Goal: Task Accomplishment & Management: Use online tool/utility

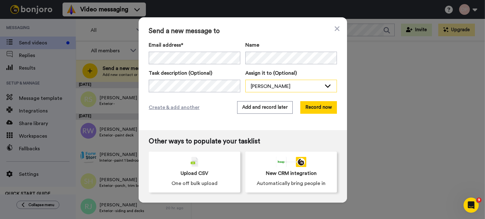
click at [254, 86] on div "[PERSON_NAME]" at bounding box center [286, 87] width 71 height 8
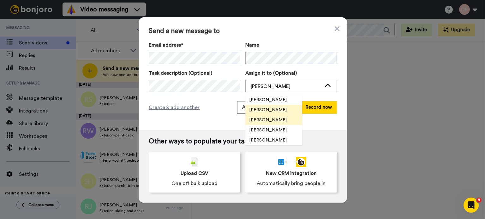
click at [277, 119] on span "[PERSON_NAME]" at bounding box center [267, 120] width 45 height 6
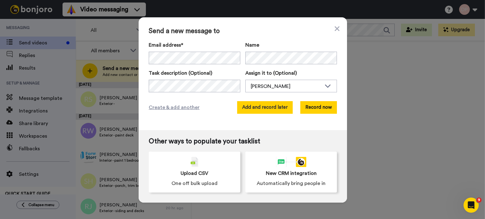
click at [264, 108] on button "Add and record later" at bounding box center [265, 107] width 56 height 13
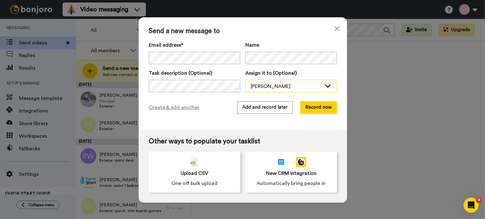
click at [255, 80] on div "[PERSON_NAME]" at bounding box center [291, 86] width 91 height 13
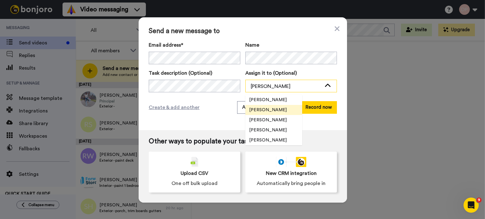
click at [256, 85] on div "[PERSON_NAME]" at bounding box center [286, 87] width 71 height 8
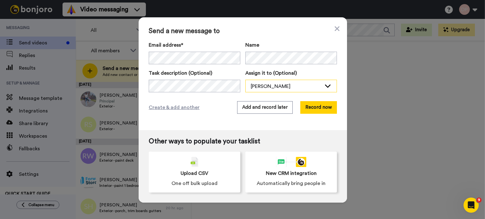
click at [256, 85] on div "[PERSON_NAME]" at bounding box center [286, 87] width 71 height 8
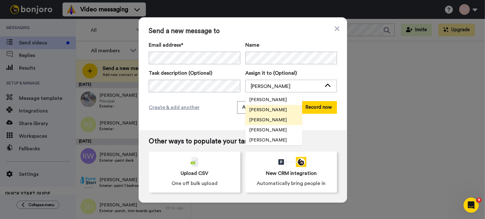
click at [268, 119] on span "[PERSON_NAME]" at bounding box center [267, 120] width 45 height 6
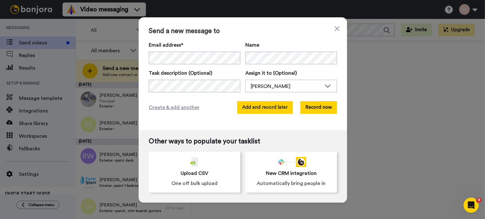
click at [263, 106] on button "Add and record later" at bounding box center [265, 107] width 56 height 13
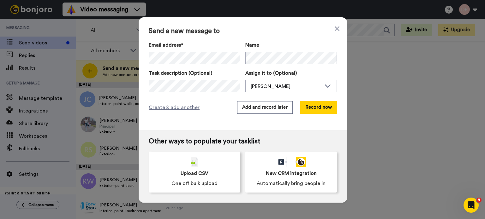
scroll to position [0, 6]
click at [281, 85] on div "[PERSON_NAME]" at bounding box center [286, 87] width 71 height 8
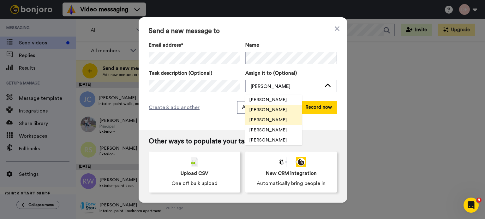
click at [265, 121] on span "[PERSON_NAME]" at bounding box center [267, 120] width 45 height 6
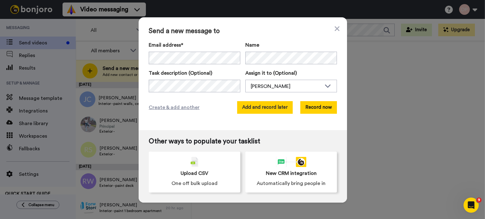
click at [263, 104] on button "Add and record later" at bounding box center [265, 107] width 56 height 13
